Goal: Register for event/course

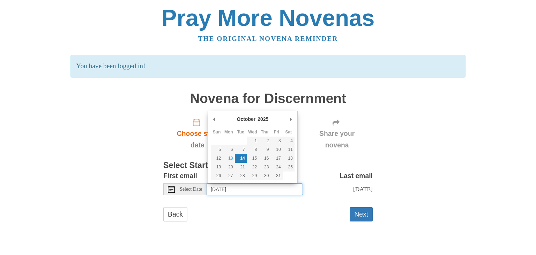
click at [258, 190] on input "[DATE]" at bounding box center [255, 189] width 96 height 12
click at [259, 187] on input "[DATE]" at bounding box center [255, 189] width 96 height 12
type input "[DATE]"
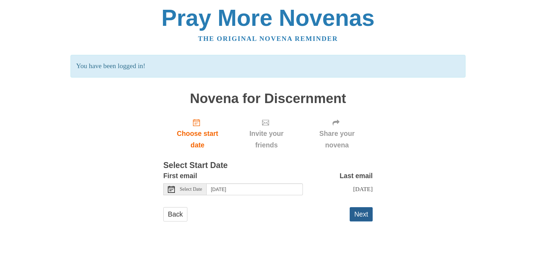
click at [359, 221] on button "Next" at bounding box center [361, 214] width 23 height 14
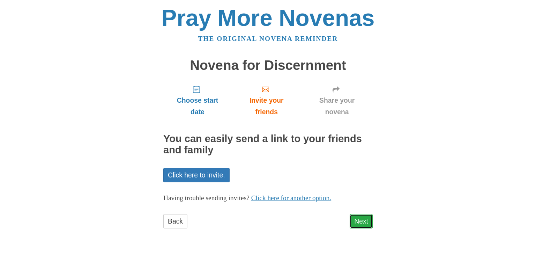
click at [364, 221] on link "Next" at bounding box center [361, 221] width 23 height 14
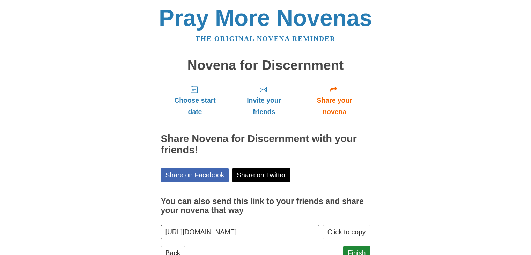
scroll to position [25, 0]
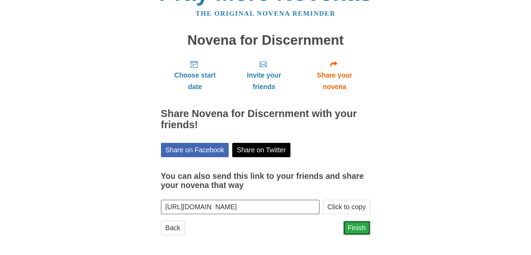
click at [359, 227] on link "Finish" at bounding box center [356, 228] width 27 height 14
